Goal: Information Seeking & Learning: Learn about a topic

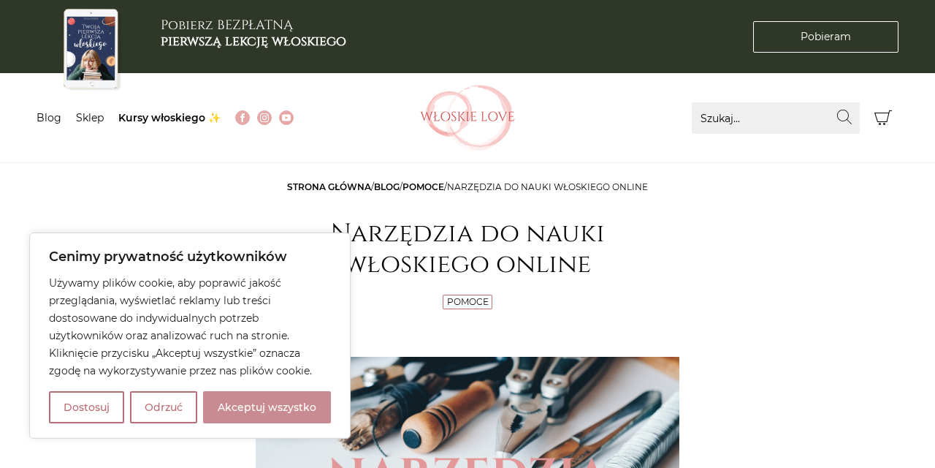
click at [275, 401] on button "Akceptuj wszystko" at bounding box center [267, 407] width 128 height 32
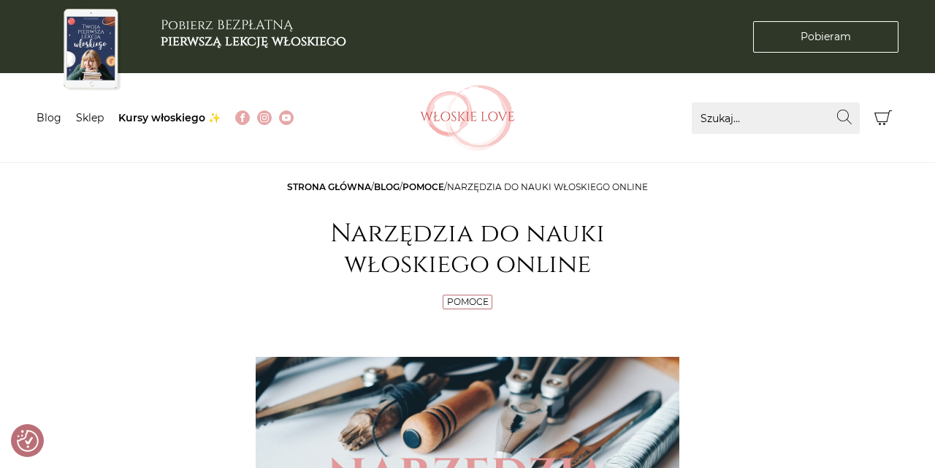
checkbox input "true"
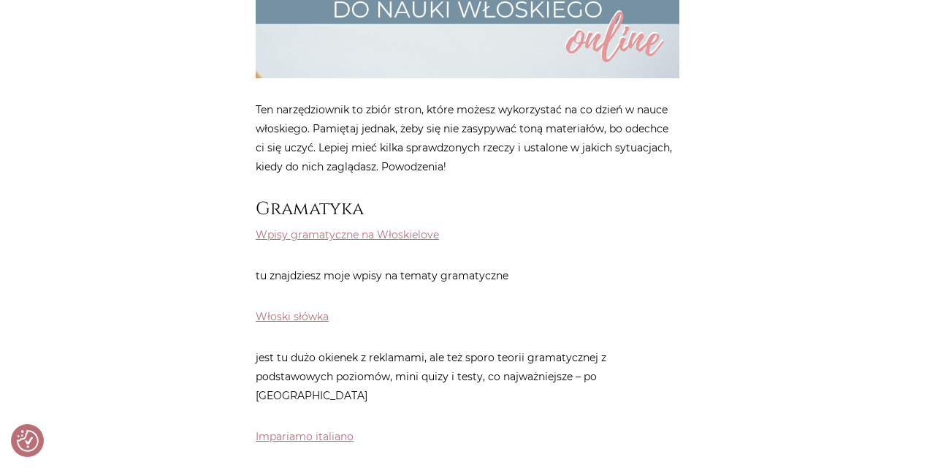
scroll to position [492, 0]
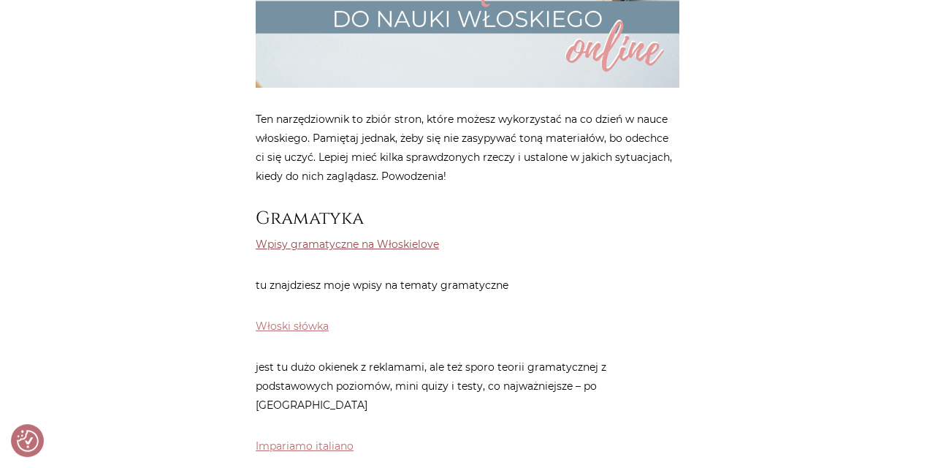
click at [379, 244] on link "Wpisy gramatyczne na Włoskielove" at bounding box center [347, 244] width 183 height 13
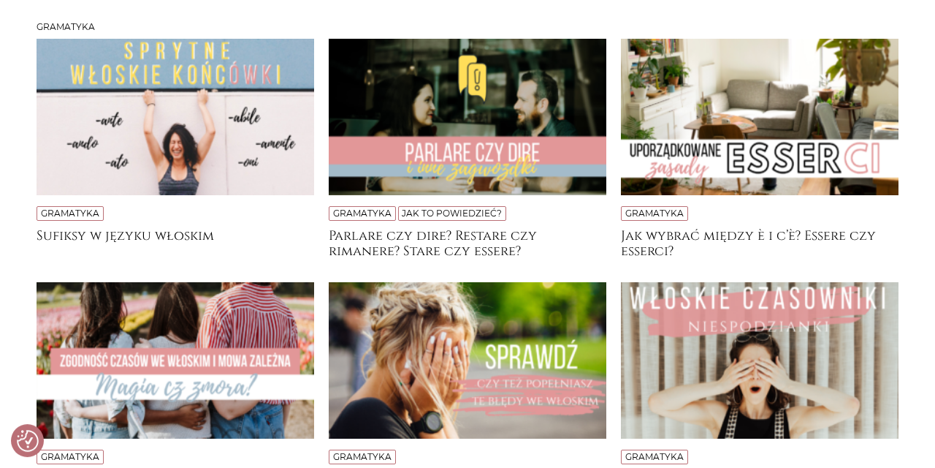
scroll to position [300, 0]
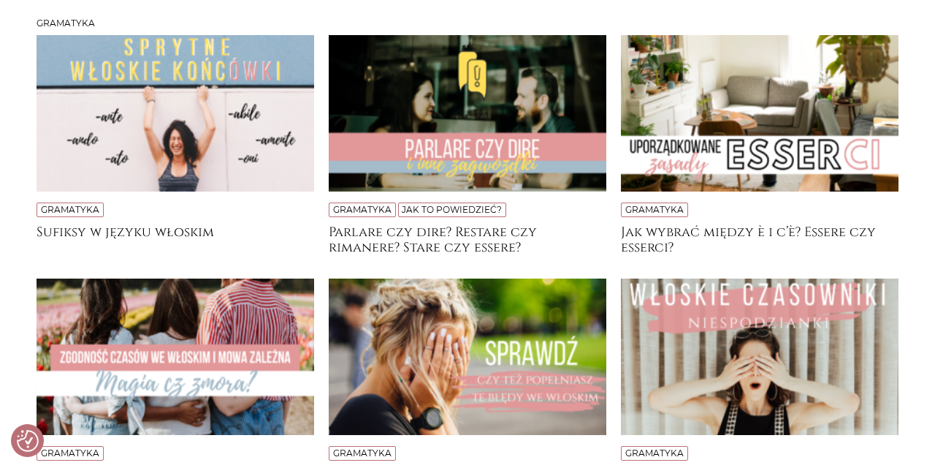
click at [461, 119] on img at bounding box center [468, 113] width 278 height 156
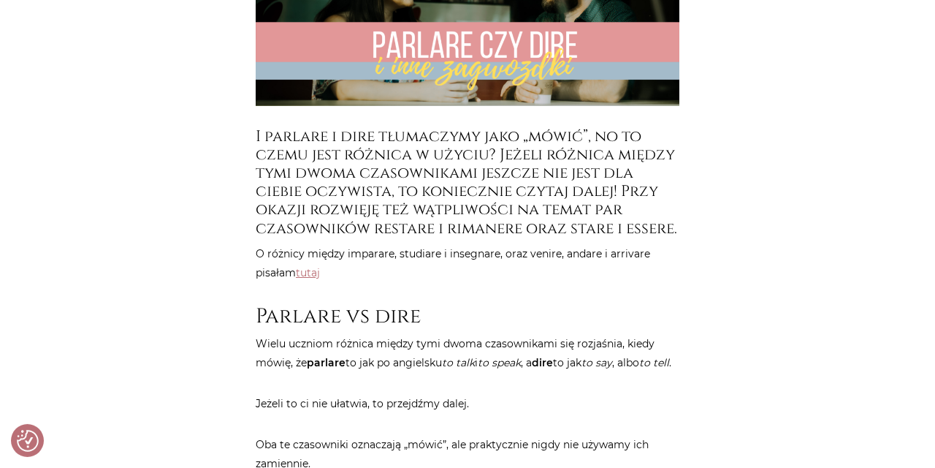
scroll to position [498, 0]
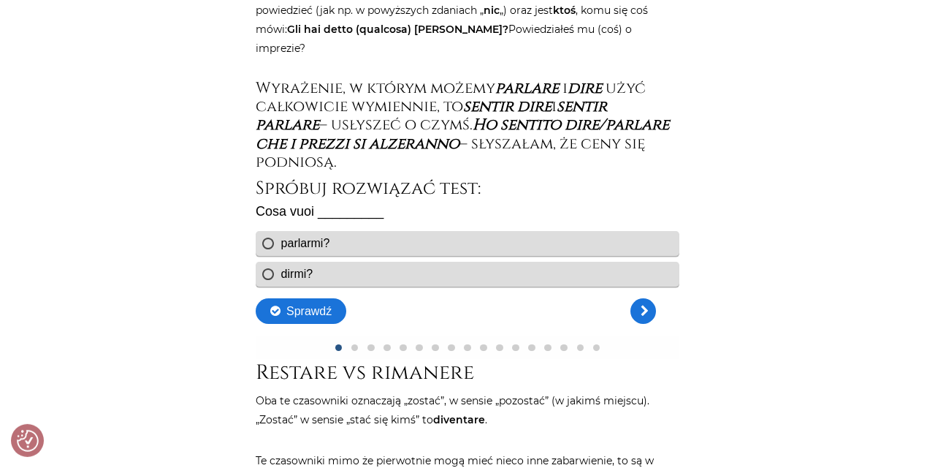
scroll to position [2710, 0]
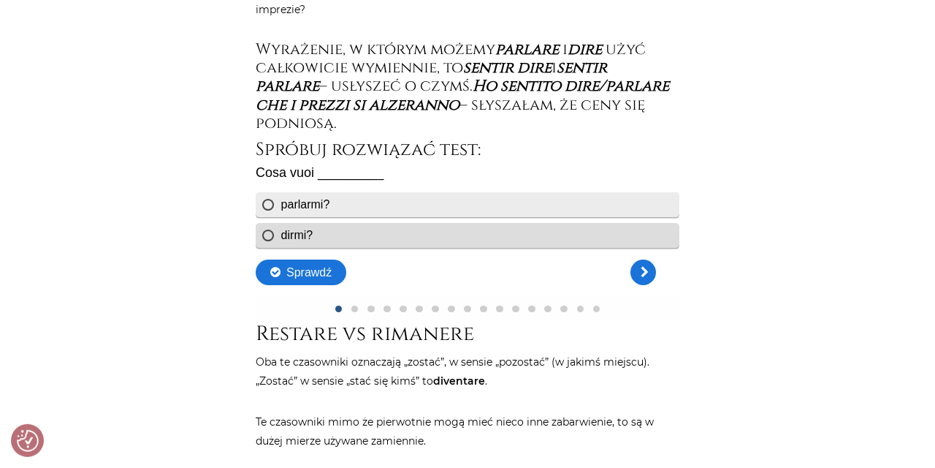
click at [271, 204] on div "parlarmi?" at bounding box center [468, 204] width 424 height 25
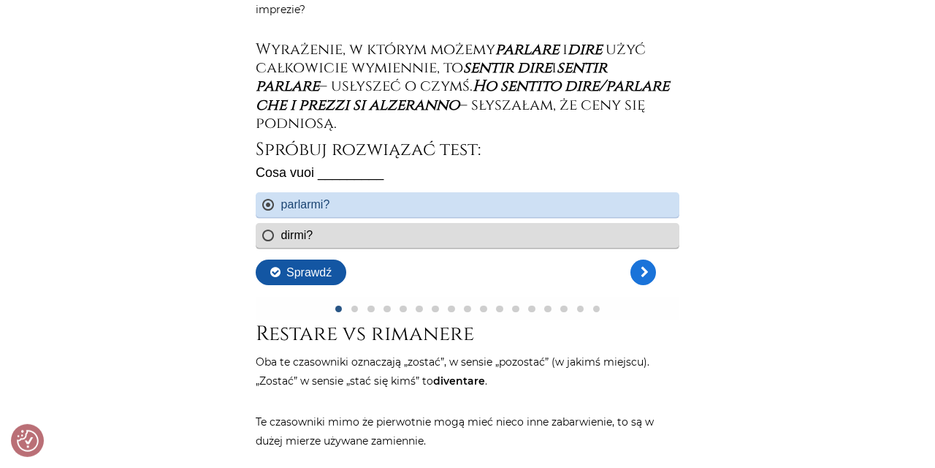
click at [324, 273] on button "Sprawdź" at bounding box center [301, 272] width 91 height 26
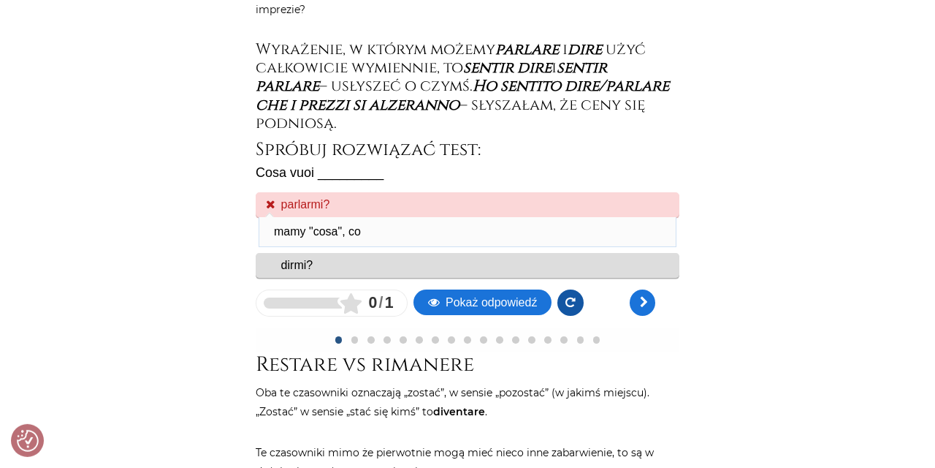
click at [566, 303] on button "Powtórz" at bounding box center [571, 302] width 26 height 26
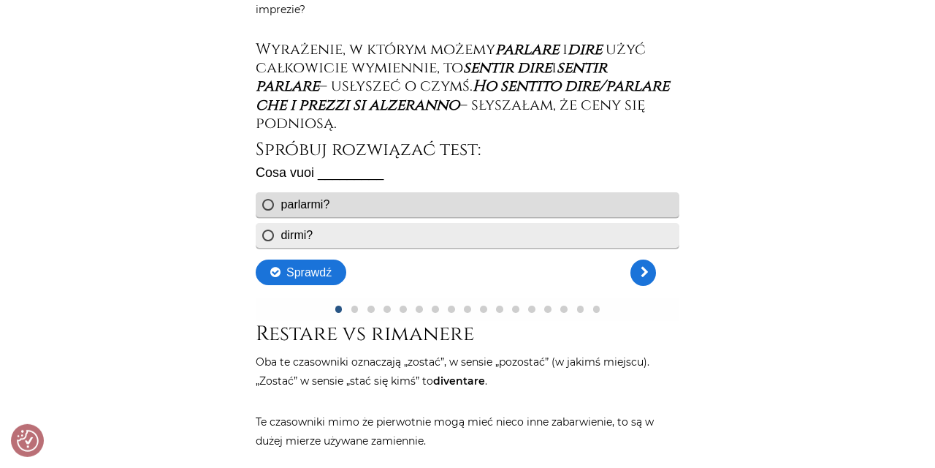
click at [267, 231] on div "dirmi?" at bounding box center [468, 235] width 424 height 25
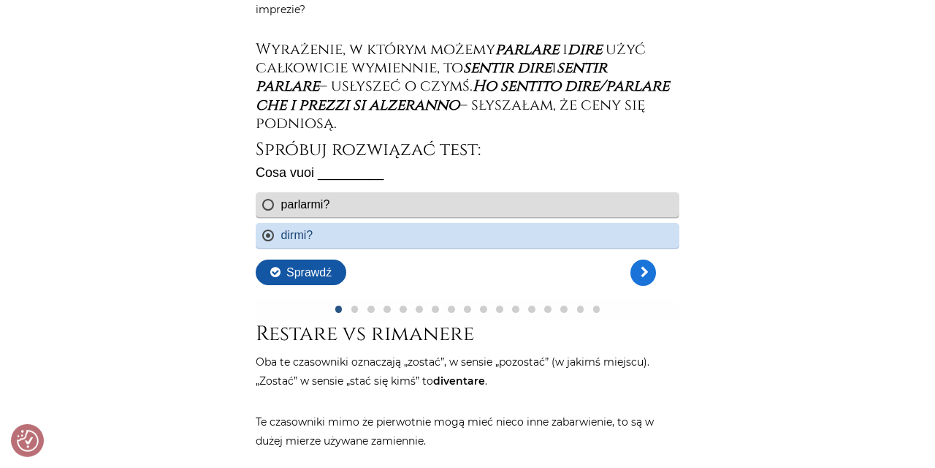
click at [312, 265] on button "Sprawdź" at bounding box center [301, 272] width 91 height 26
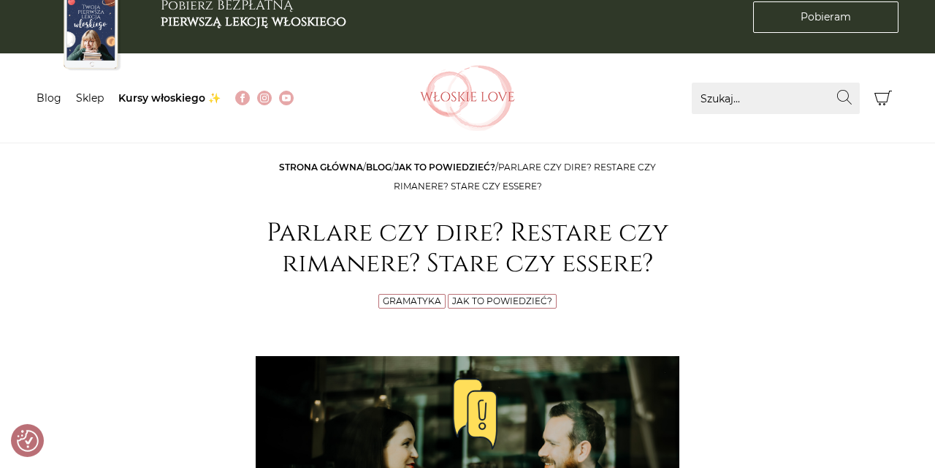
scroll to position [0, 0]
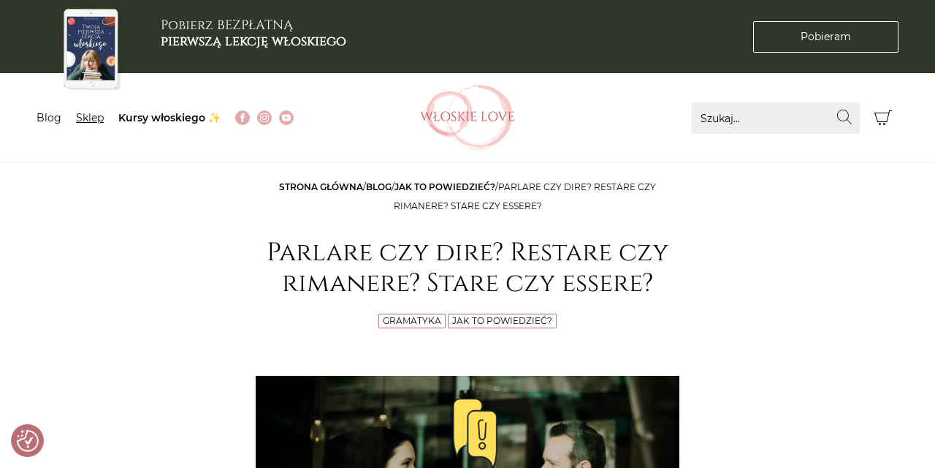
click at [88, 124] on link "Sklep" at bounding box center [90, 117] width 28 height 13
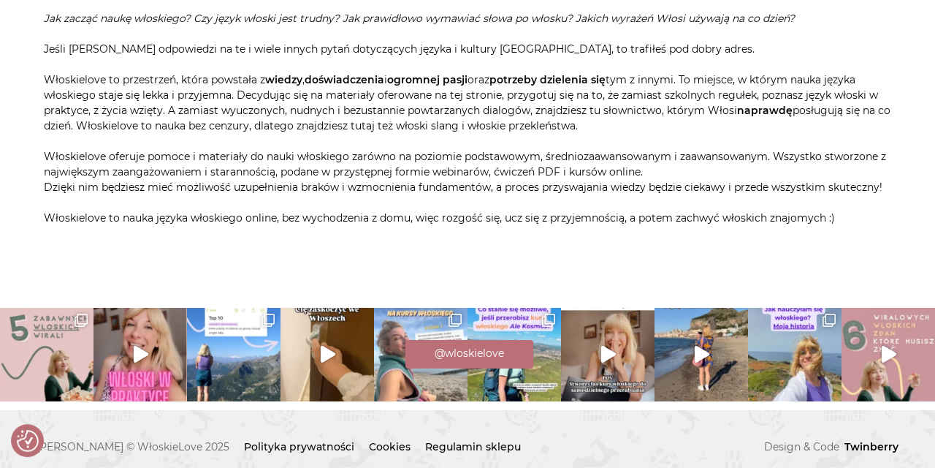
scroll to position [2795, 0]
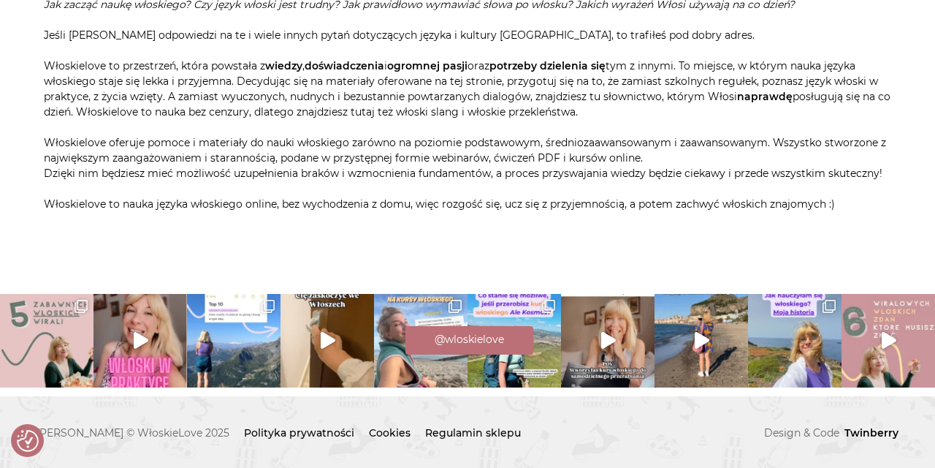
click at [611, 341] on div "@wloskielove" at bounding box center [467, 338] width 935 height 32
click at [611, 341] on div "Vol. 2 włoskich śmieszków, który bawi najbardz Tak naprawdę to nie koniec bo by…" at bounding box center [467, 340] width 935 height 111
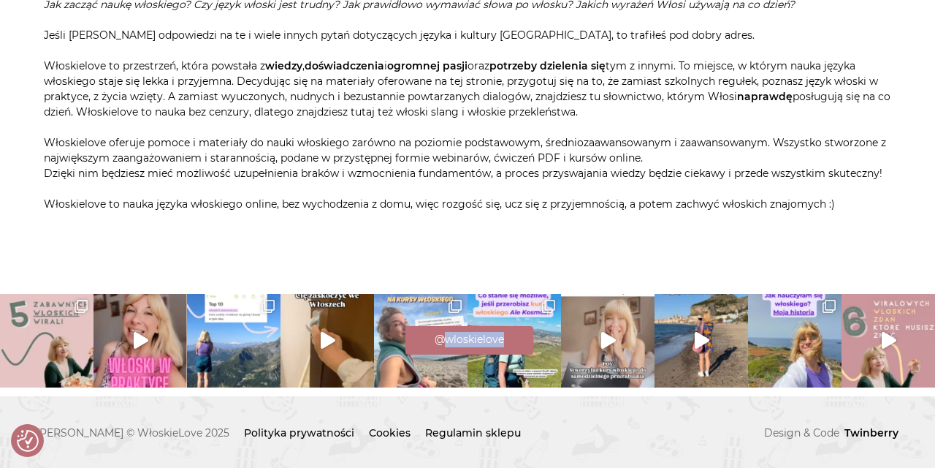
click at [611, 341] on div "@wloskielove" at bounding box center [467, 338] width 935 height 32
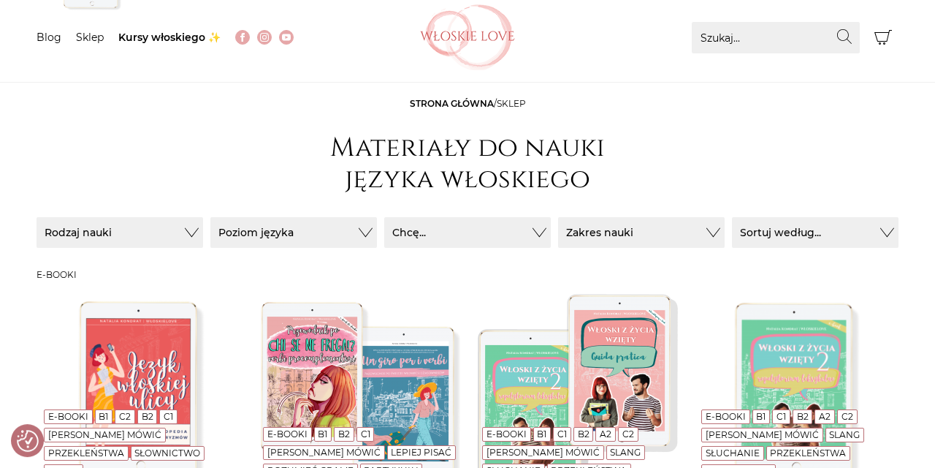
scroll to position [0, 0]
